Goal: Book appointment/travel/reservation

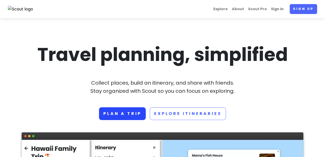
click at [133, 113] on link "Plan a trip" at bounding box center [122, 113] width 47 height 13
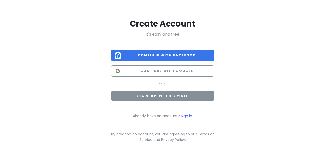
click at [168, 96] on span "Sign up with email" at bounding box center [163, 95] width 52 height 4
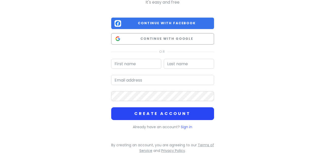
scroll to position [29, 0]
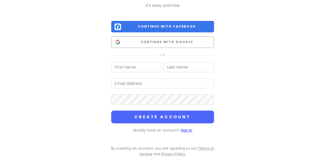
click at [186, 130] on link "Sign in" at bounding box center [186, 129] width 11 height 5
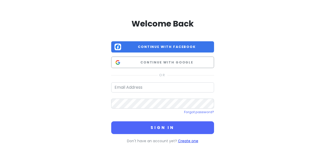
click at [184, 141] on link "Create one" at bounding box center [188, 140] width 20 height 5
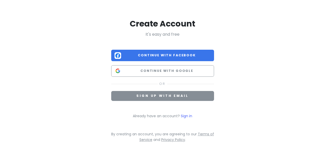
click at [167, 98] on button "Sign up with email" at bounding box center [162, 96] width 103 height 10
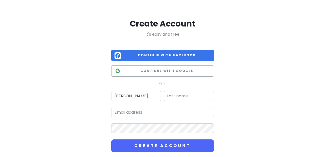
type input "Daniel"
type input "r"
type input "R."
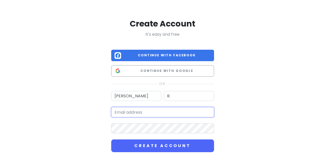
type input "daniel.roeseler@gmx.net"
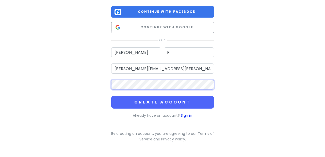
scroll to position [44, 0]
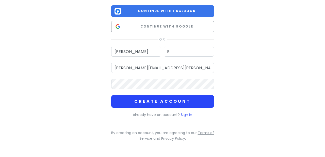
click at [169, 100] on button "Create Account" at bounding box center [162, 101] width 103 height 13
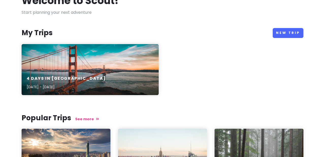
scroll to position [40, 0]
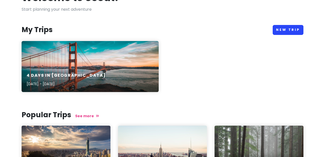
click at [294, 29] on link "New Trip" at bounding box center [288, 30] width 31 height 10
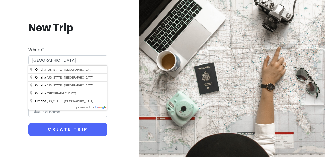
type input "Omaha"
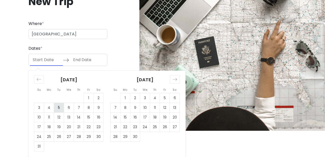
scroll to position [26, 0]
click at [165, 100] on td "5" at bounding box center [165, 98] width 10 height 10
type input "09/05/2025"
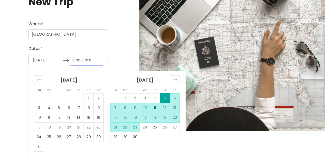
click at [135, 127] on td "23" at bounding box center [135, 127] width 10 height 10
type input "09/23/2025"
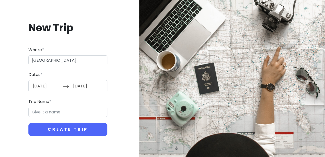
scroll to position [0, 0]
click at [58, 54] on div "Where * Omaha" at bounding box center [67, 56] width 79 height 19
click at [58, 57] on input "Omaha" at bounding box center [67, 60] width 79 height 10
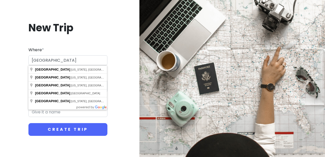
type input "Omaha, Nebraska, USA"
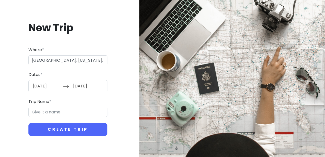
type input "Omaha Trip"
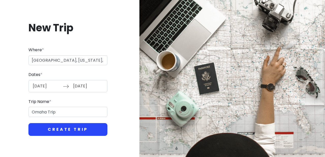
click at [73, 127] on button "Create Trip" at bounding box center [67, 129] width 79 height 13
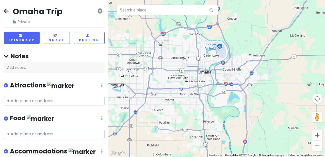
drag, startPoint x: 247, startPoint y: 80, endPoint x: 166, endPoint y: 80, distance: 80.3
click at [166, 79] on div at bounding box center [217, 78] width 217 height 157
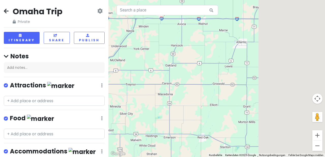
drag, startPoint x: 240, startPoint y: 66, endPoint x: 164, endPoint y: 69, distance: 76.1
click at [164, 69] on div at bounding box center [217, 78] width 217 height 157
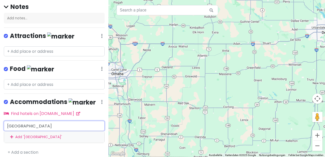
scroll to position [35, 0]
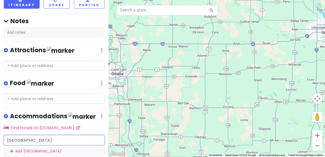
click at [40, 135] on input "Pulaski road" at bounding box center [54, 140] width 101 height 10
type input "Pulaski point pro"
click at [37, 149] on span "Pulaski Point Properties" at bounding box center [32, 151] width 44 height 5
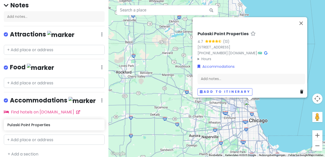
scroll to position [50, 0]
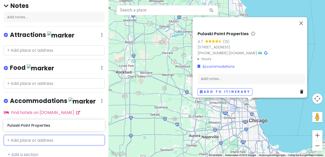
click at [43, 137] on input "text" at bounding box center [54, 140] width 101 height 10
type input "holiday inn west omaha"
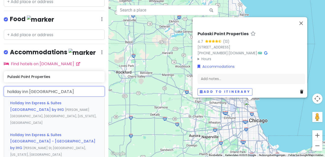
scroll to position [0, 0]
click at [72, 145] on span "Evans St, Elkhorn, Nebraska, USA" at bounding box center [48, 150] width 76 height 11
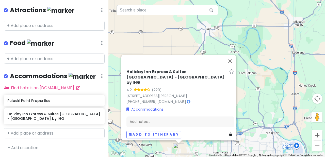
click at [233, 65] on button "Schließen" at bounding box center [230, 61] width 12 height 12
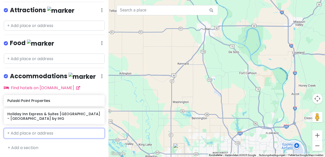
scroll to position [68, 0]
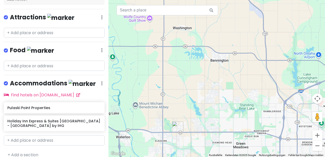
drag, startPoint x: 177, startPoint y: 101, endPoint x: 176, endPoint y: 27, distance: 74.5
click at [175, 20] on div at bounding box center [217, 78] width 217 height 157
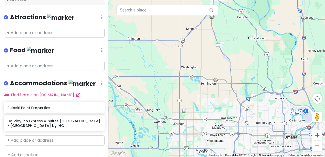
drag, startPoint x: 198, startPoint y: 117, endPoint x: 198, endPoint y: 112, distance: 5.3
click at [198, 111] on div at bounding box center [217, 78] width 217 height 157
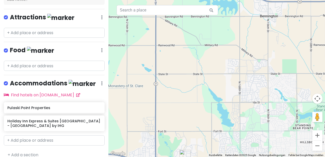
drag, startPoint x: 177, startPoint y: 120, endPoint x: 196, endPoint y: 45, distance: 76.6
click at [196, 45] on div at bounding box center [217, 78] width 217 height 157
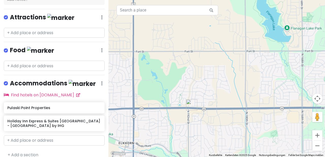
drag, startPoint x: 186, startPoint y: 114, endPoint x: 165, endPoint y: 110, distance: 21.2
click at [165, 110] on div at bounding box center [217, 78] width 217 height 157
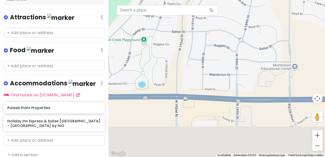
drag, startPoint x: 186, startPoint y: 88, endPoint x: 188, endPoint y: 30, distance: 58.8
click at [188, 31] on div at bounding box center [217, 78] width 217 height 157
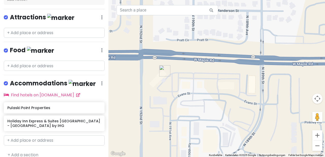
scroll to position [0, 0]
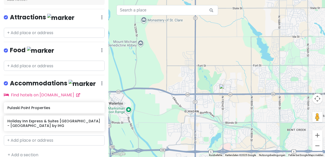
drag, startPoint x: 230, startPoint y: 98, endPoint x: 207, endPoint y: 49, distance: 53.8
click at [219, 84] on img "Holiday Inn Express & Suites West Omaha - Elkhorn by IHG" at bounding box center [224, 89] width 11 height 11
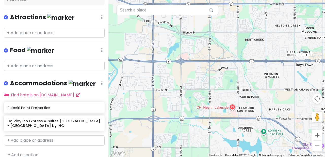
drag, startPoint x: 236, startPoint y: 92, endPoint x: 212, endPoint y: 59, distance: 40.8
click at [212, 59] on div at bounding box center [217, 78] width 217 height 157
